Goal: Information Seeking & Learning: Learn about a topic

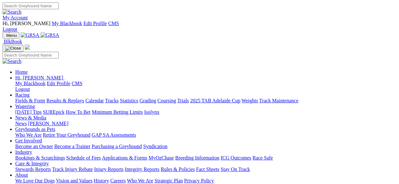
scroll to position [32, 0]
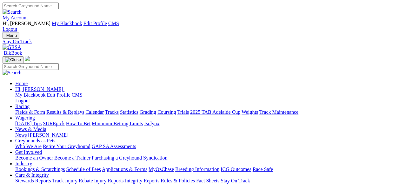
click at [21, 44] on img at bounding box center [12, 47] width 19 height 6
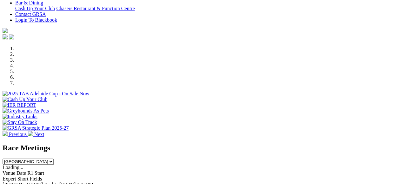
scroll to position [222, 0]
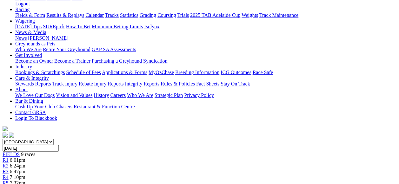
scroll to position [127, 0]
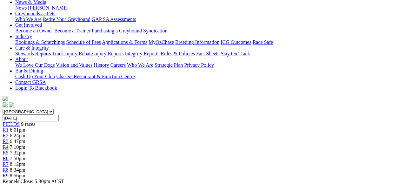
drag, startPoint x: 194, startPoint y: 113, endPoint x: 230, endPoint y: 139, distance: 43.8
copy p "Kick off the evening with a 595M event, Puppeteer (7) form has been mixed over …"
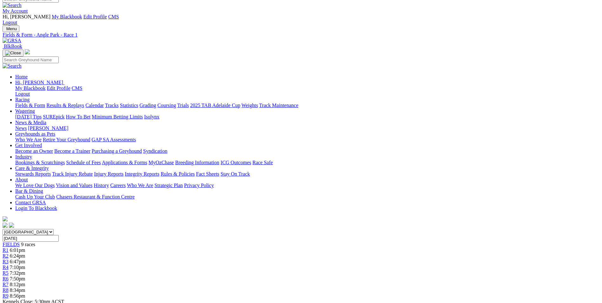
scroll to position [0, 0]
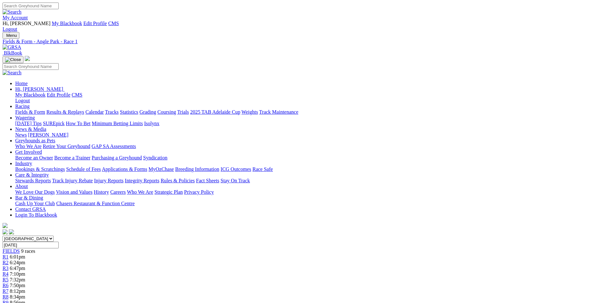
click at [9, 183] on link "R2" at bounding box center [6, 261] width 6 height 5
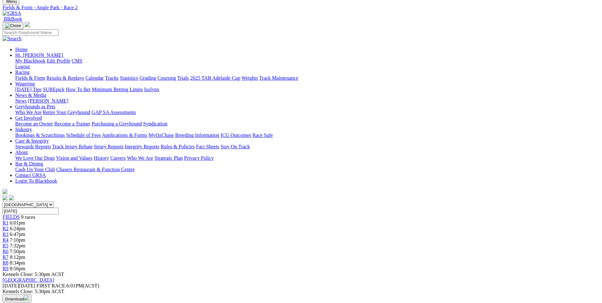
scroll to position [42, 0]
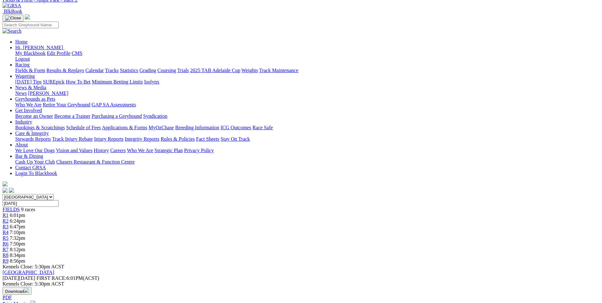
drag, startPoint x: 241, startPoint y: 281, endPoint x: 275, endPoint y: 258, distance: 41.8
drag, startPoint x: 275, startPoint y: 258, endPoint x: 260, endPoint y: 250, distance: 16.9
copy p "This is the maiden event of the night over the short, i went with the well draw…"
click at [25, 224] on span "6:47pm" at bounding box center [18, 226] width 16 height 5
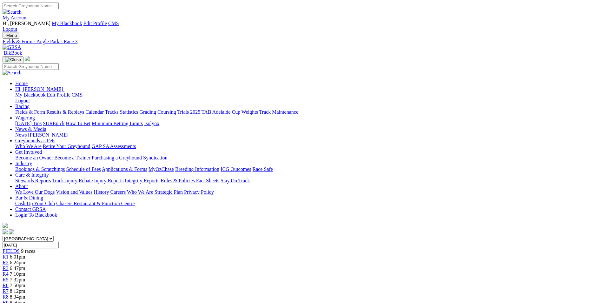
drag, startPoint x: 224, startPoint y: 249, endPoint x: 250, endPoint y: 267, distance: 31.3
drag, startPoint x: 250, startPoint y: 267, endPoint x: 243, endPoint y: 255, distance: 13.6
copy p "I like Carry On Izzy (6) in this, she has been in good form winning three of he…"
click at [282, 271] on div "R4 7:10pm" at bounding box center [301, 274] width 597 height 6
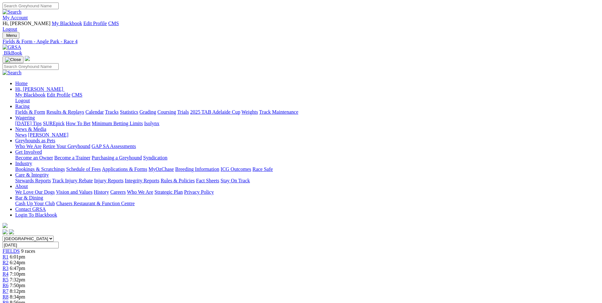
drag, startPoint x: 243, startPoint y: 248, endPoint x: 324, endPoint y: 265, distance: 82.8
drag, startPoint x: 324, startPoint y: 265, endPoint x: 295, endPoint y: 255, distance: 30.4
copy p "Even though they missed out on a berth in the Grand Final Let's Go Pies (2) can…"
click at [331, 277] on div "R5 7:32pm" at bounding box center [301, 280] width 597 height 6
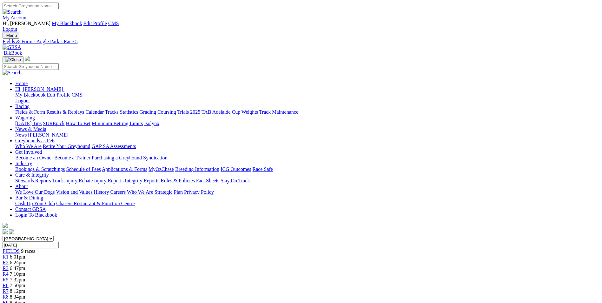
drag, startPoint x: 258, startPoint y: 259, endPoint x: 361, endPoint y: 277, distance: 105.0
drag, startPoint x: 361, startPoint y: 277, endPoint x: 321, endPoint y: 269, distance: 41.4
copy p "Charlie's Harley (2) won three on the trot here over this trip, he has a decent…"
click at [9, 282] on link "R6" at bounding box center [6, 284] width 6 height 5
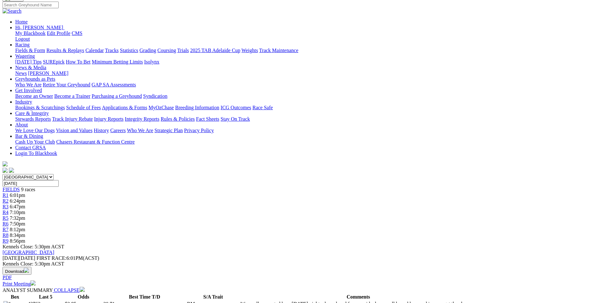
scroll to position [63, 0]
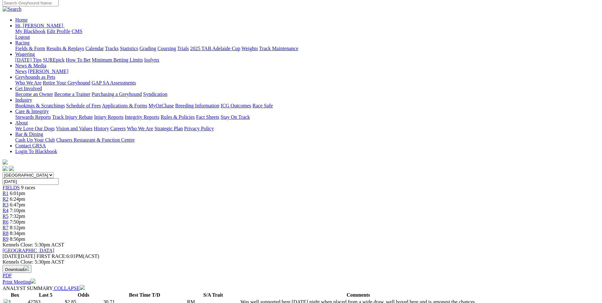
drag, startPoint x: 247, startPoint y: 186, endPoint x: 366, endPoint y: 204, distance: 120.5
drag, startPoint x: 366, startPoint y: 204, endPoint x: 337, endPoint y: 198, distance: 29.4
copy p "Capture My Soul (1) was well supported here last Thursday when a well beaten 3r…"
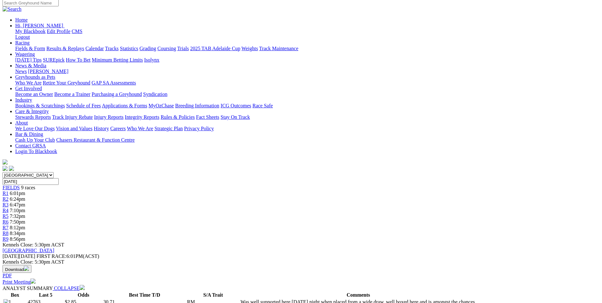
click at [398, 225] on div "R7 8:12pm" at bounding box center [301, 228] width 597 height 6
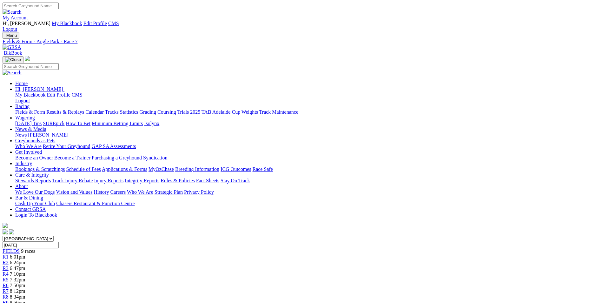
drag, startPoint x: 264, startPoint y: 257, endPoint x: 388, endPoint y: 278, distance: 126.1
drag, startPoint x: 388, startPoint y: 278, endPoint x: 358, endPoint y: 269, distance: 31.7
copy p "Back to the short here and Elegant Cindy (1) won from this draw four runs back …"
click at [25, 294] on span "8:34pm" at bounding box center [18, 296] width 16 height 5
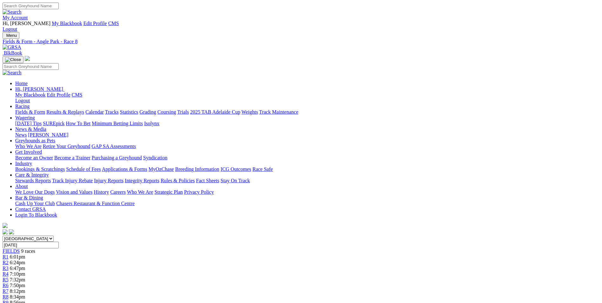
drag, startPoint x: 226, startPoint y: 262, endPoint x: 250, endPoint y: 278, distance: 28.4
drag, startPoint x: 250, startPoint y: 278, endPoint x: 233, endPoint y: 267, distance: 20.5
copy p "Cabao Marble (7) form over the short of late has been very good, she has the pa…"
click at [25, 299] on span "8:56pm" at bounding box center [18, 301] width 16 height 5
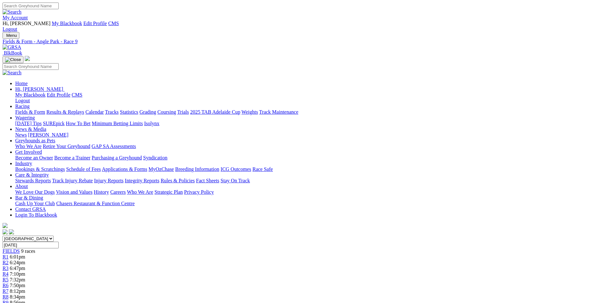
drag, startPoint x: 246, startPoint y: 248, endPoint x: 356, endPoint y: 262, distance: 111.0
drag, startPoint x: 356, startPoint y: 262, endPoint x: 311, endPoint y: 260, distance: 45.1
copy p "The last of the evening and MR. Persuader (6) was placed at his SA debut from a…"
